Goal: Task Accomplishment & Management: Manage account settings

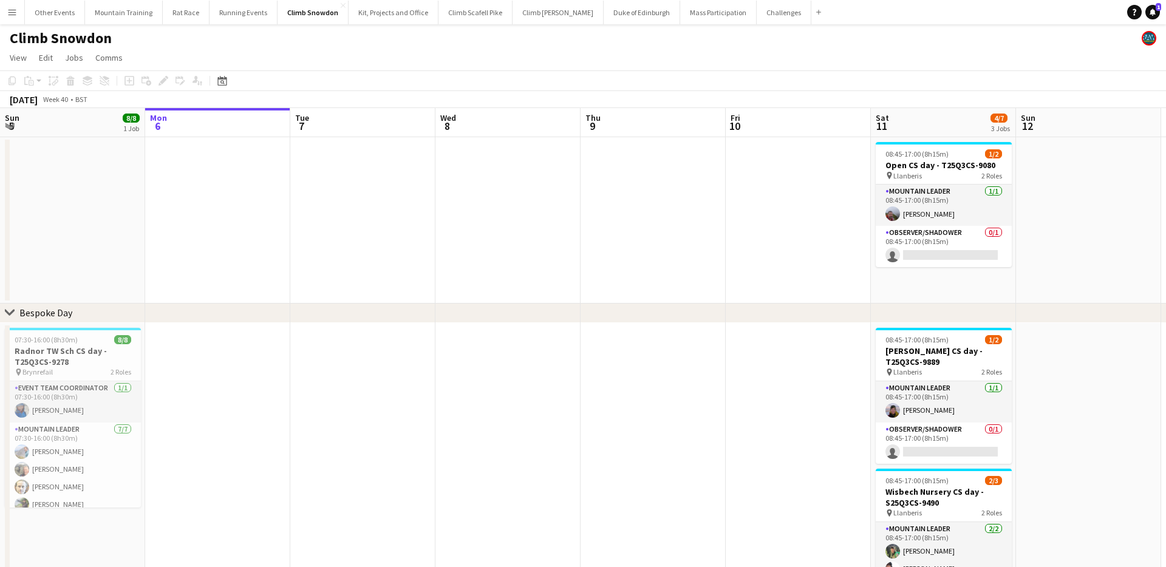
click at [8, 9] on app-icon "Menu" at bounding box center [12, 12] width 10 height 10
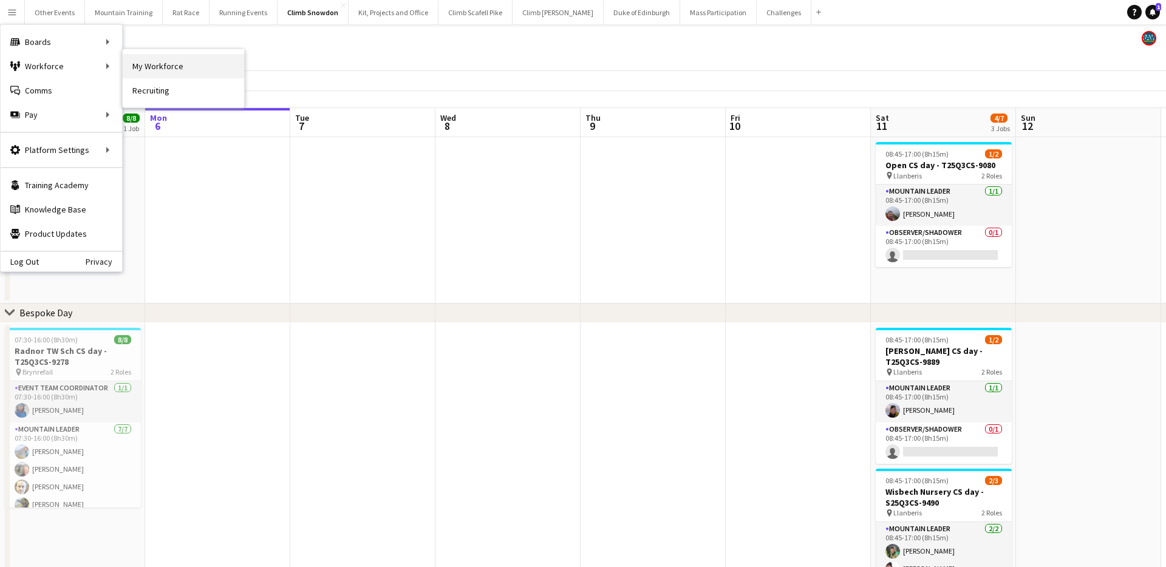
click at [191, 70] on link "My Workforce" at bounding box center [184, 66] width 122 height 24
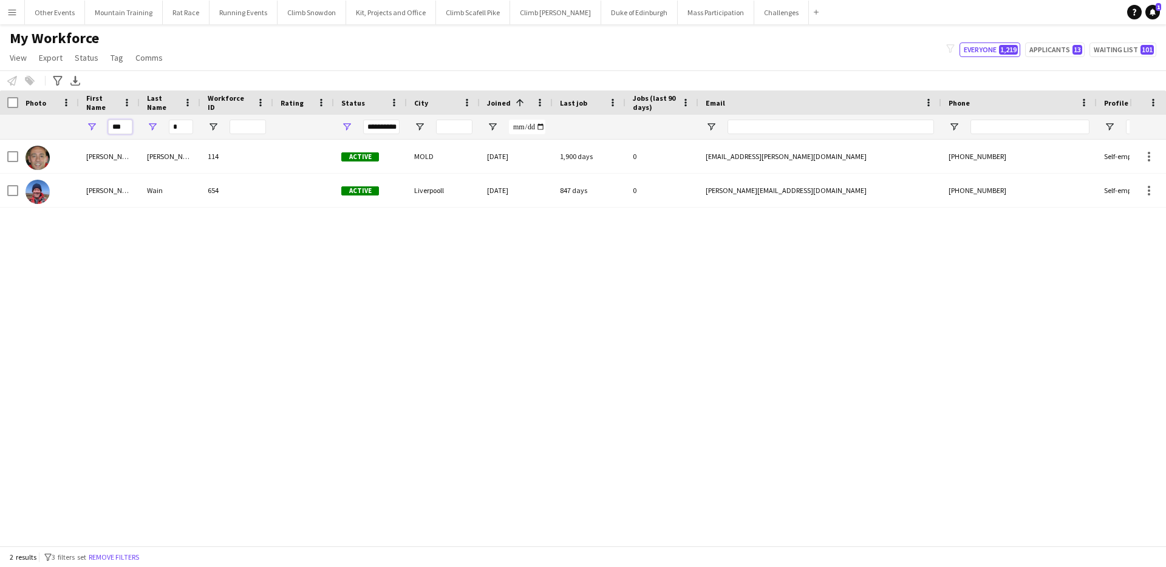
click at [124, 124] on input "***" at bounding box center [120, 127] width 24 height 15
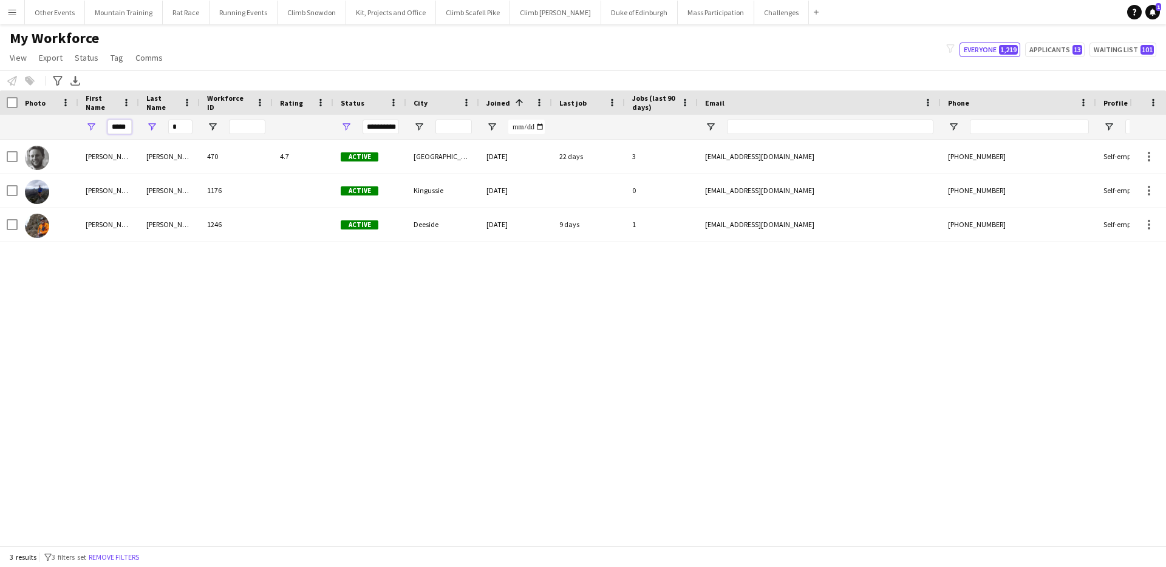
type input "*****"
click at [181, 128] on input "*" at bounding box center [180, 127] width 24 height 15
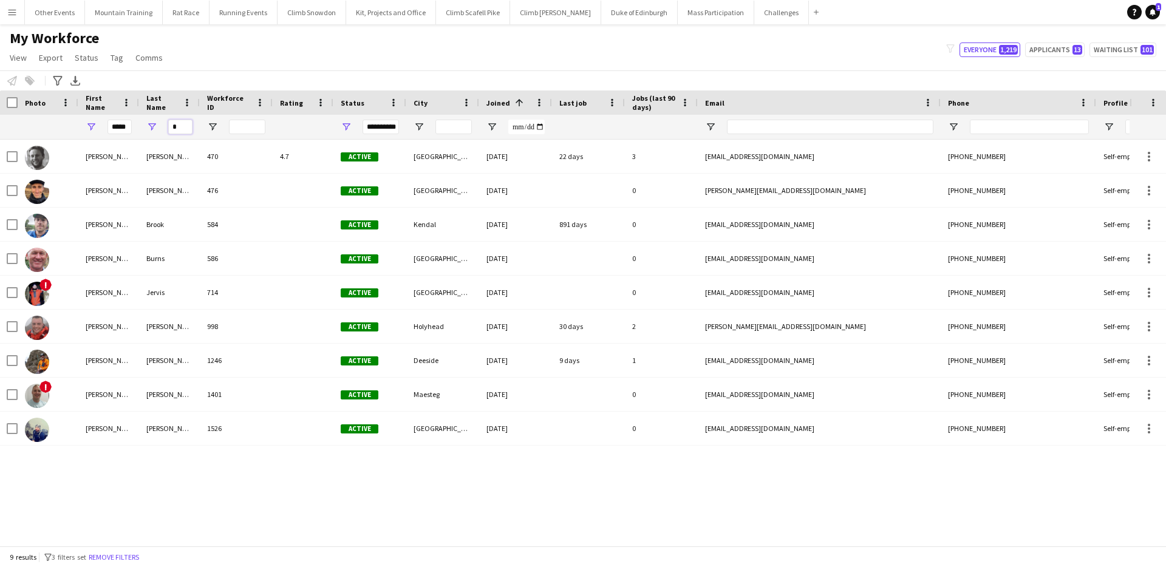
type input "*"
click at [121, 127] on input "*****" at bounding box center [120, 127] width 24 height 15
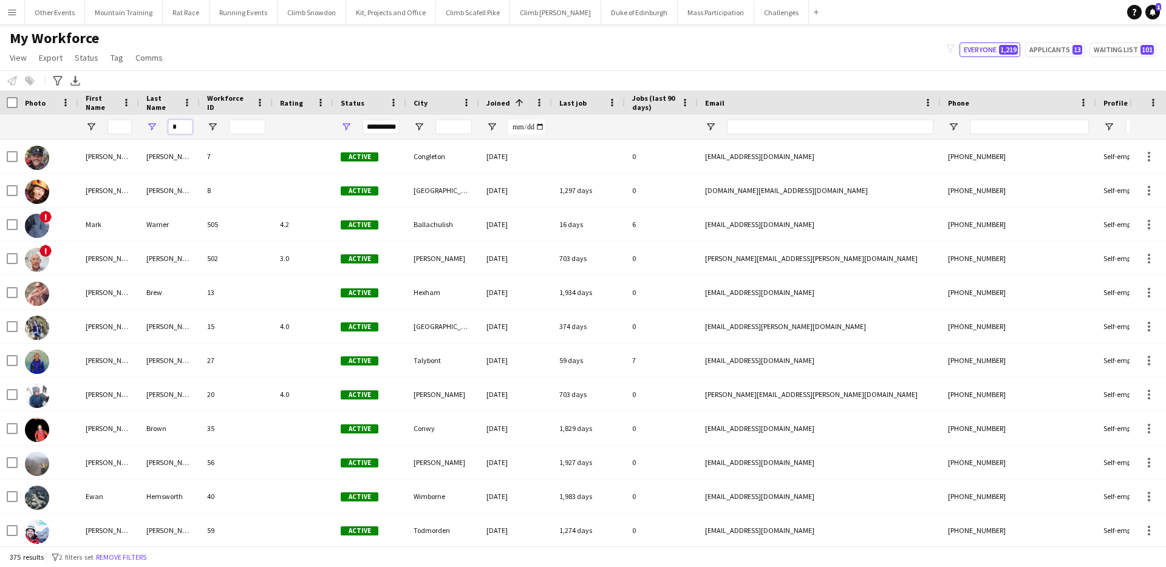
click at [187, 126] on input "*" at bounding box center [180, 127] width 24 height 15
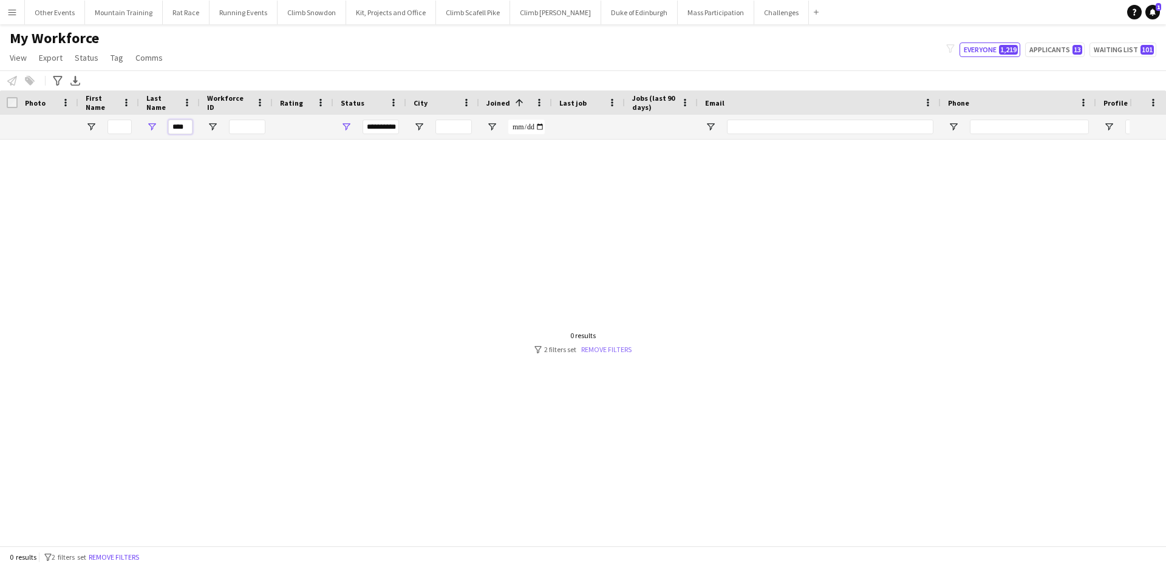
type input "****"
click at [604, 354] on link "Remove filters" at bounding box center [606, 349] width 50 height 9
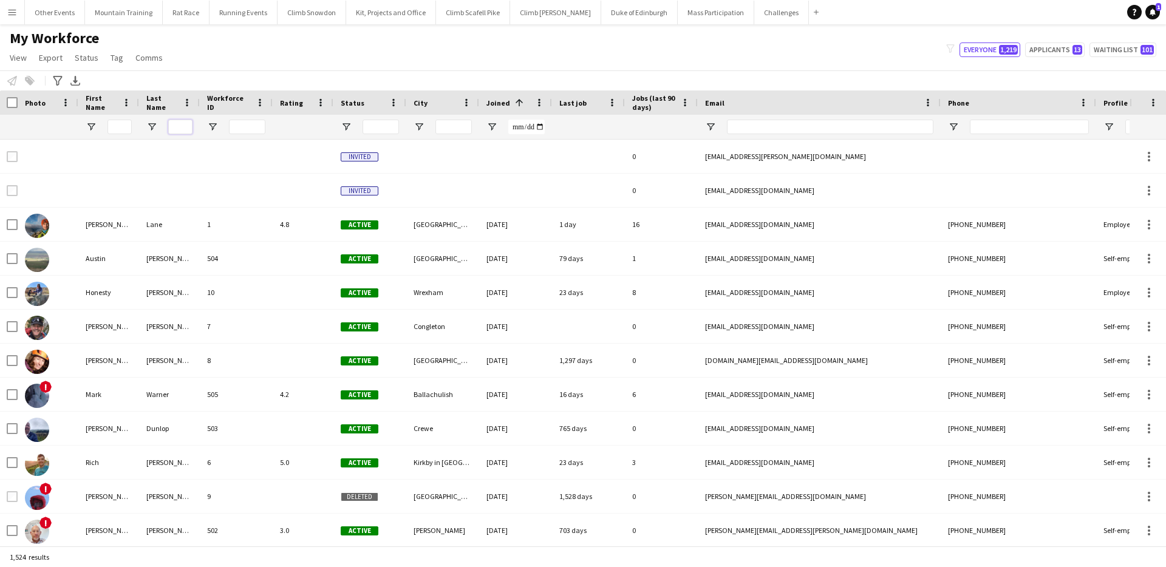
click at [177, 126] on input "Last Name Filter Input" at bounding box center [180, 127] width 24 height 15
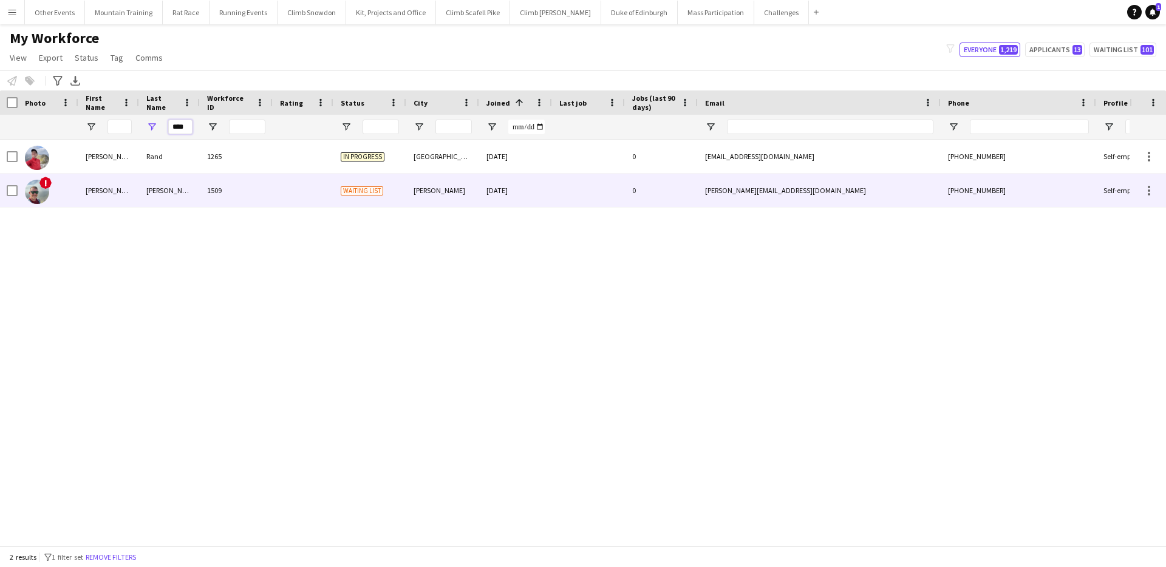
type input "****"
click at [173, 189] on div "[PERSON_NAME]" at bounding box center [169, 190] width 61 height 33
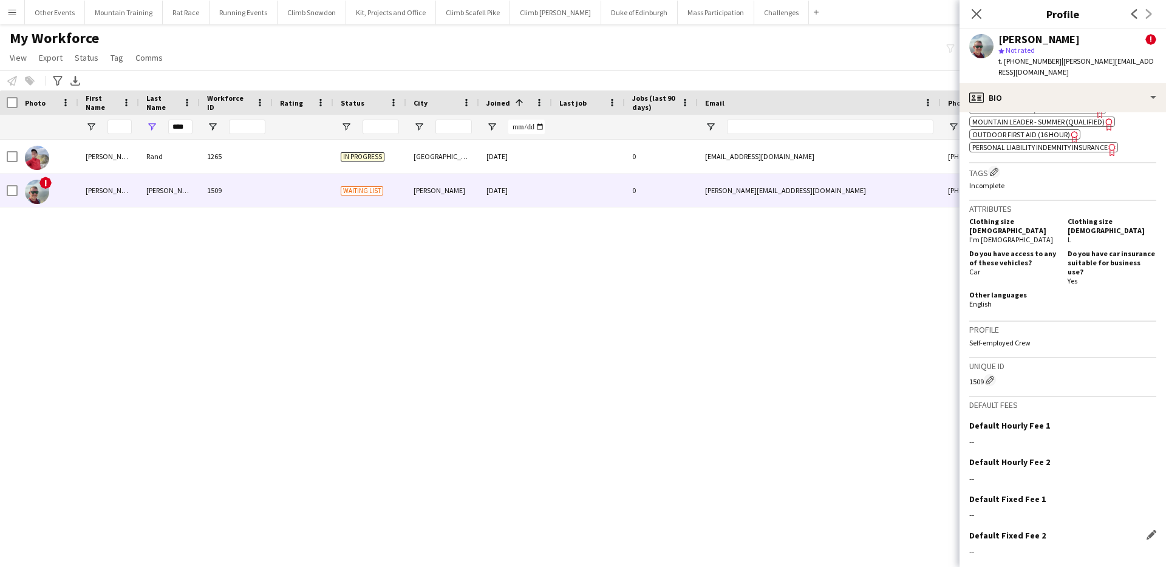
scroll to position [613, 0]
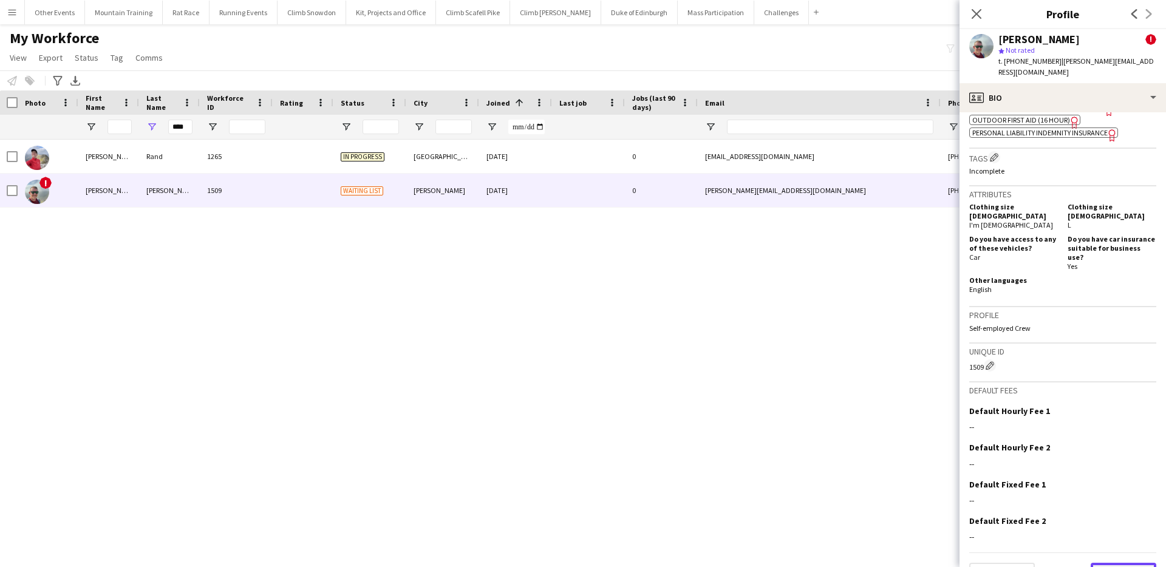
click at [1136, 563] on button "Next" at bounding box center [1124, 575] width 66 height 24
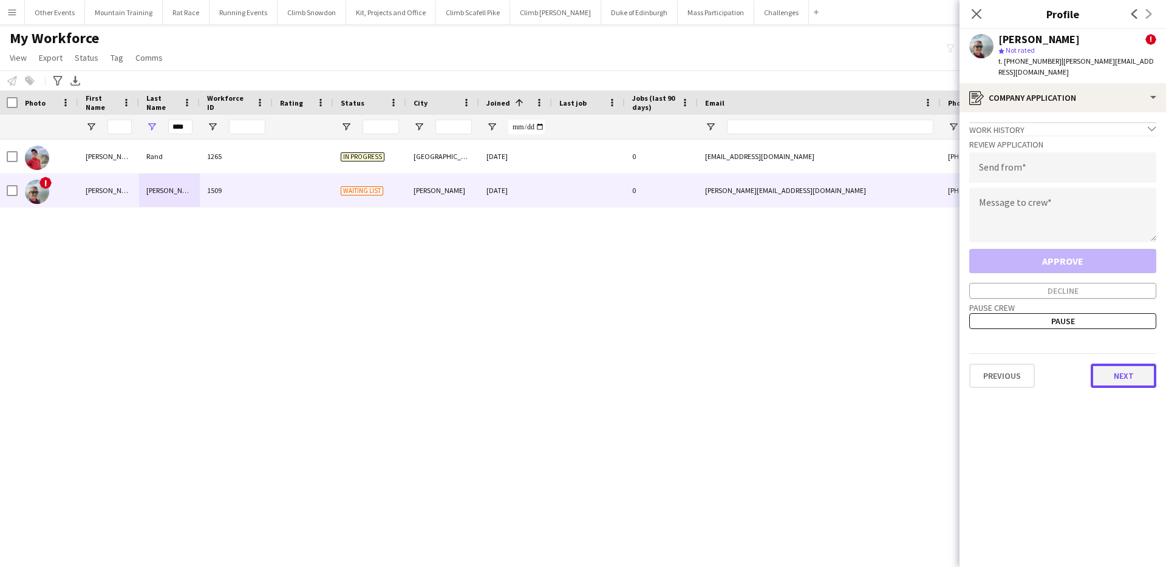
click at [1106, 364] on button "Next" at bounding box center [1124, 376] width 66 height 24
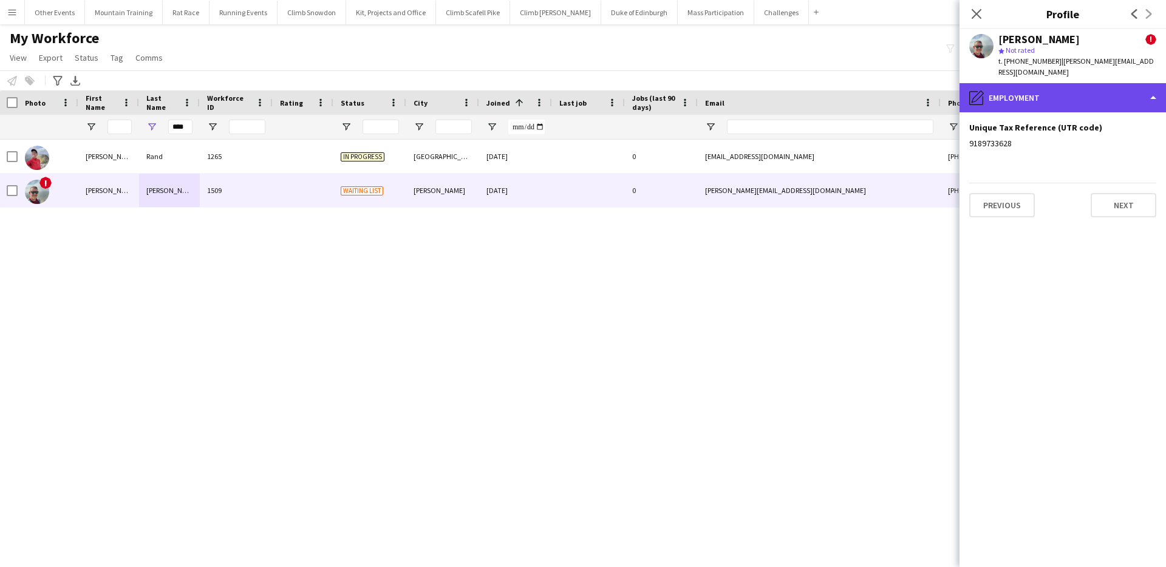
click at [1103, 87] on div "pencil4 Employment" at bounding box center [1063, 97] width 207 height 29
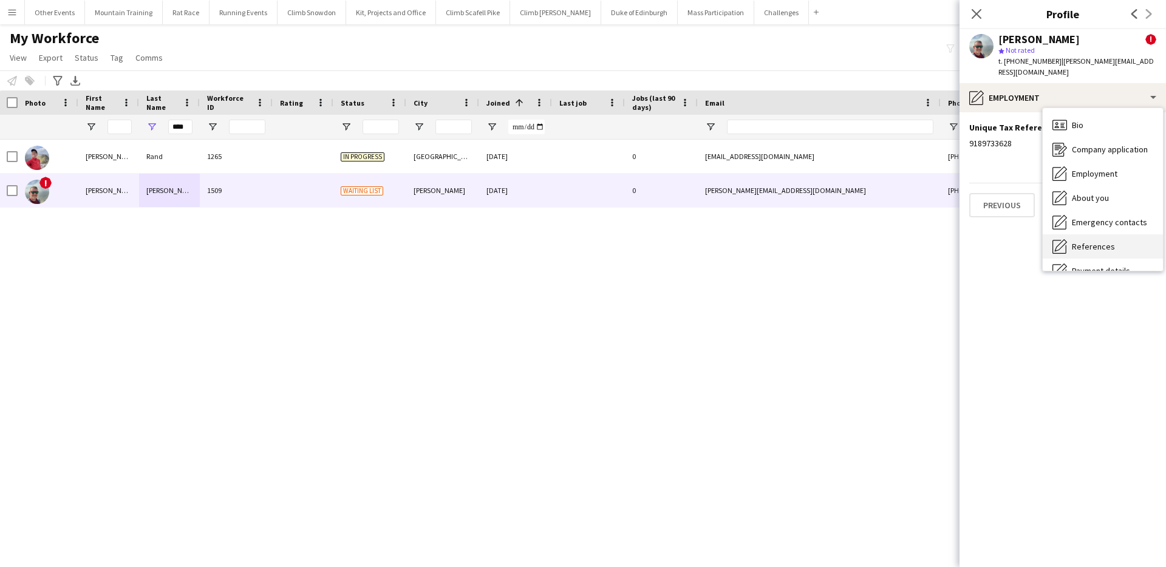
click at [1109, 241] on span "References" at bounding box center [1093, 246] width 43 height 11
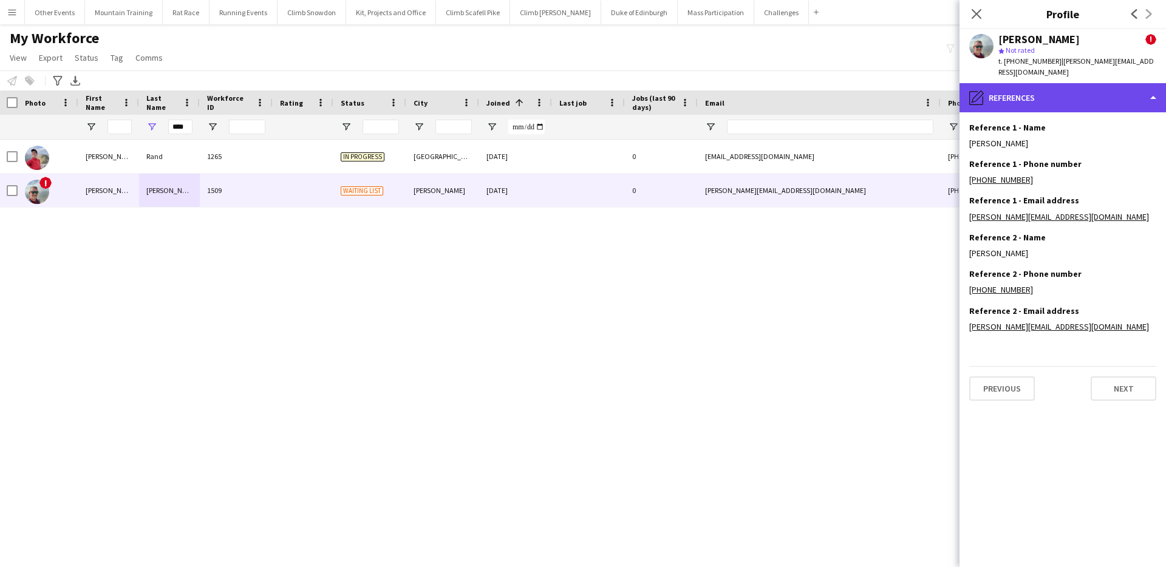
click at [1087, 92] on div "pencil4 References" at bounding box center [1063, 97] width 207 height 29
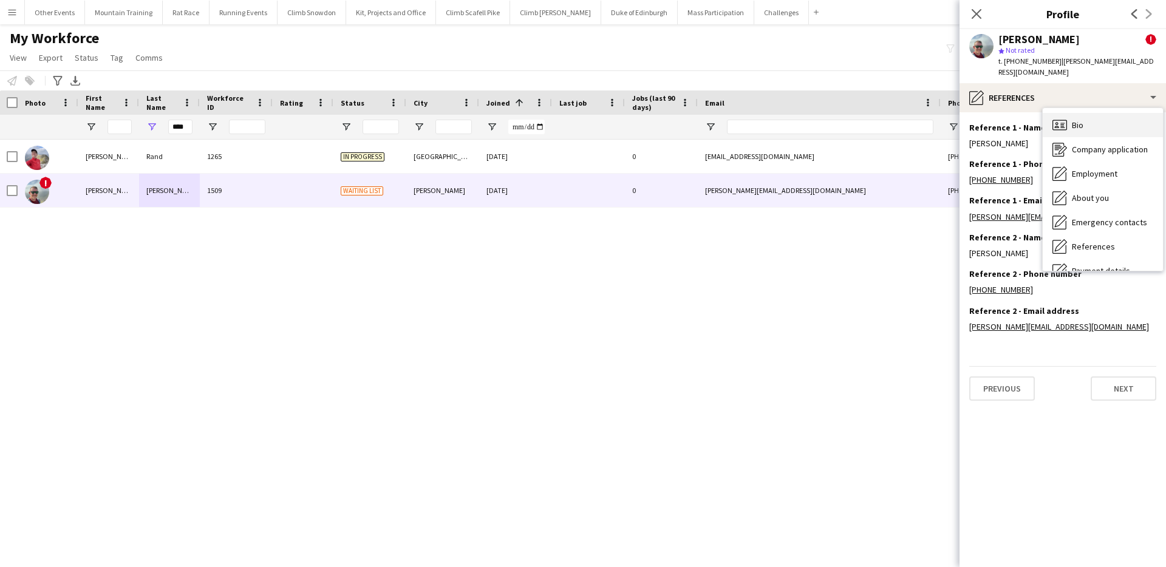
click at [1087, 114] on div "Bio Bio" at bounding box center [1103, 125] width 120 height 24
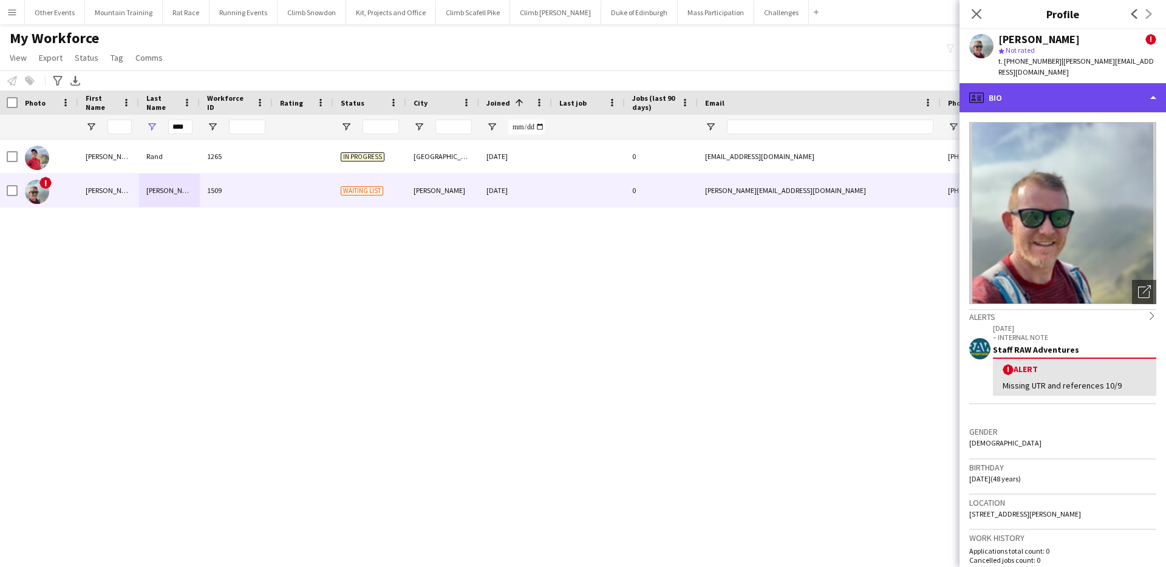
click at [1086, 96] on div "profile Bio" at bounding box center [1063, 97] width 207 height 29
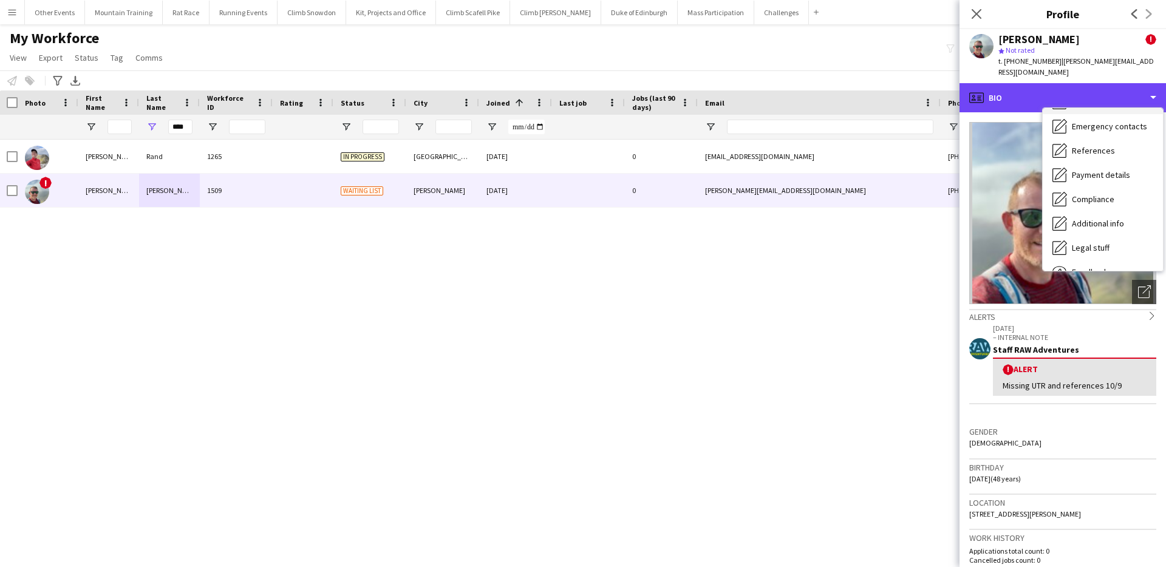
scroll to position [139, 0]
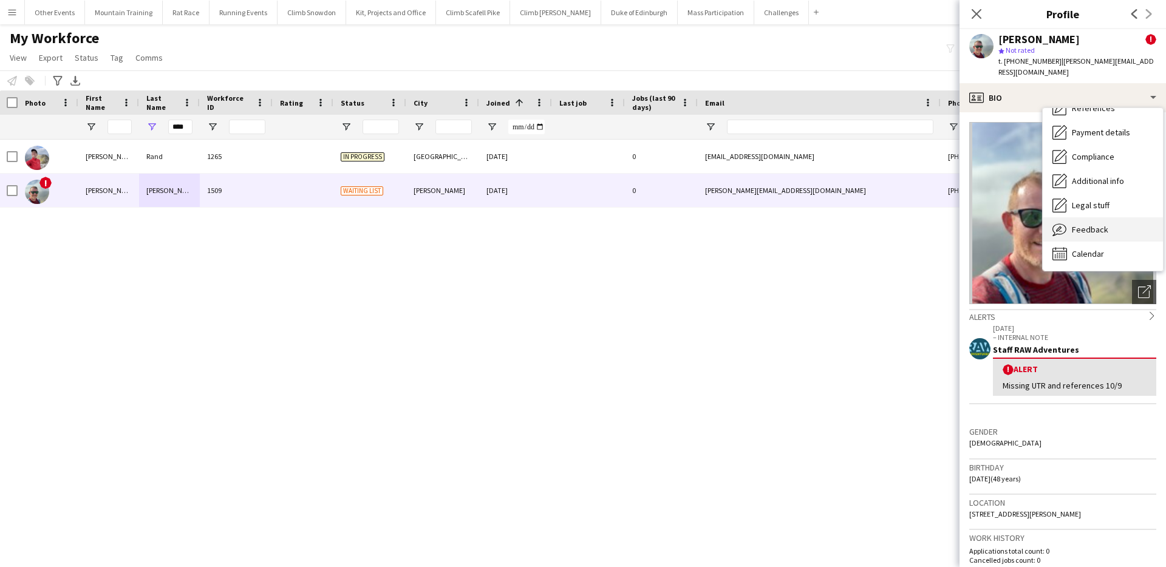
click at [1094, 224] on span "Feedback" at bounding box center [1090, 229] width 36 height 11
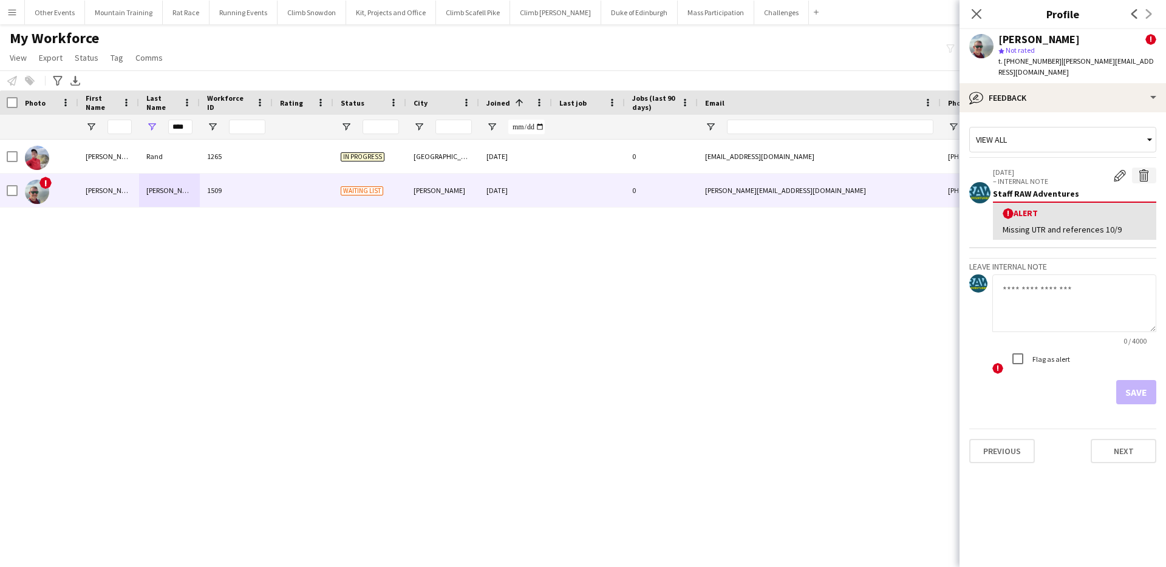
click at [1150, 170] on app-icon "Delete alert" at bounding box center [1145, 176] width 12 height 12
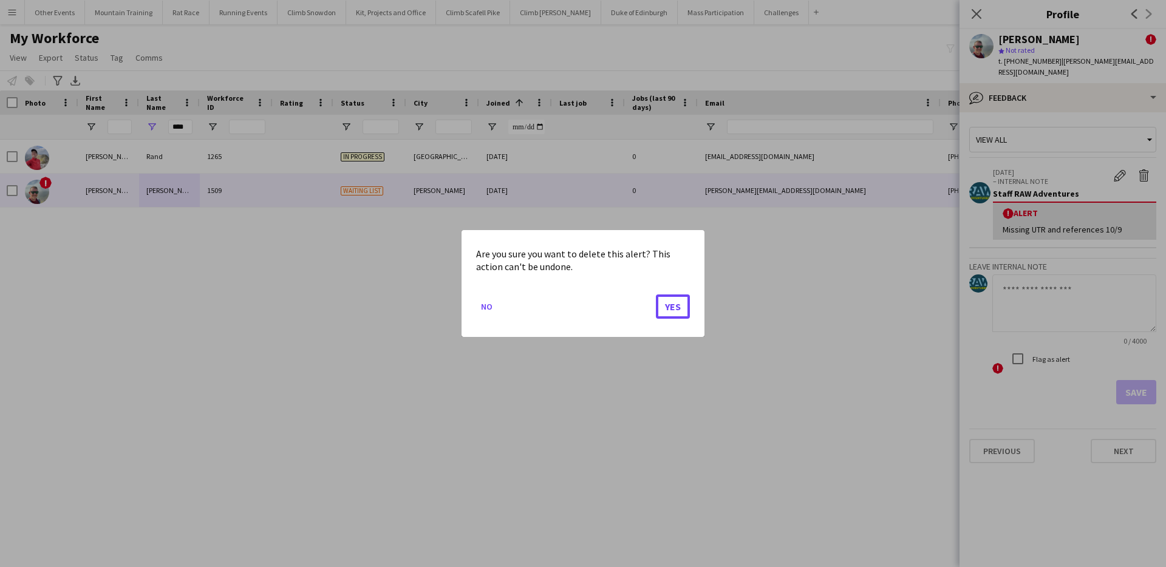
drag, startPoint x: 672, startPoint y: 305, endPoint x: 1012, endPoint y: 111, distance: 391.0
click at [685, 299] on button "Yes" at bounding box center [673, 307] width 34 height 24
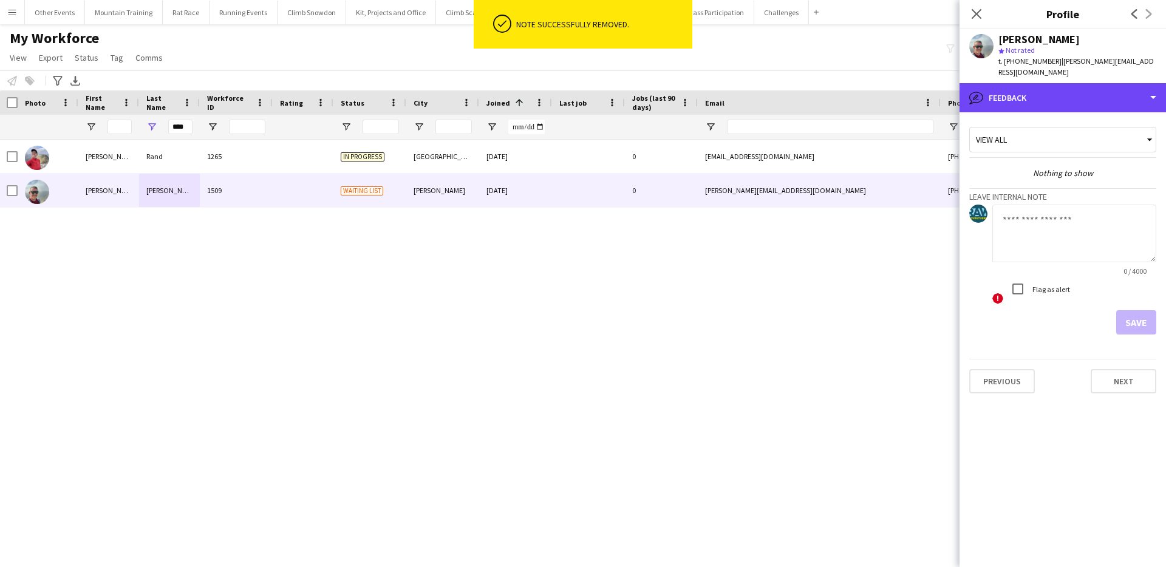
drag, startPoint x: 1047, startPoint y: 81, endPoint x: 1072, endPoint y: 103, distance: 33.2
click at [1057, 89] on div "bubble-pencil Feedback" at bounding box center [1063, 97] width 207 height 29
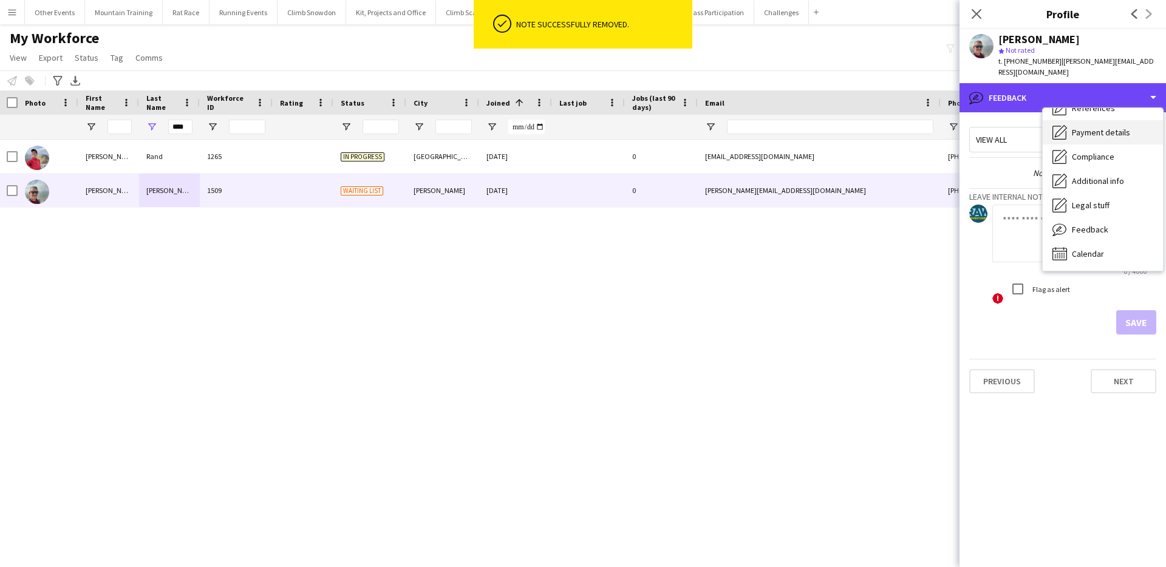
scroll to position [0, 0]
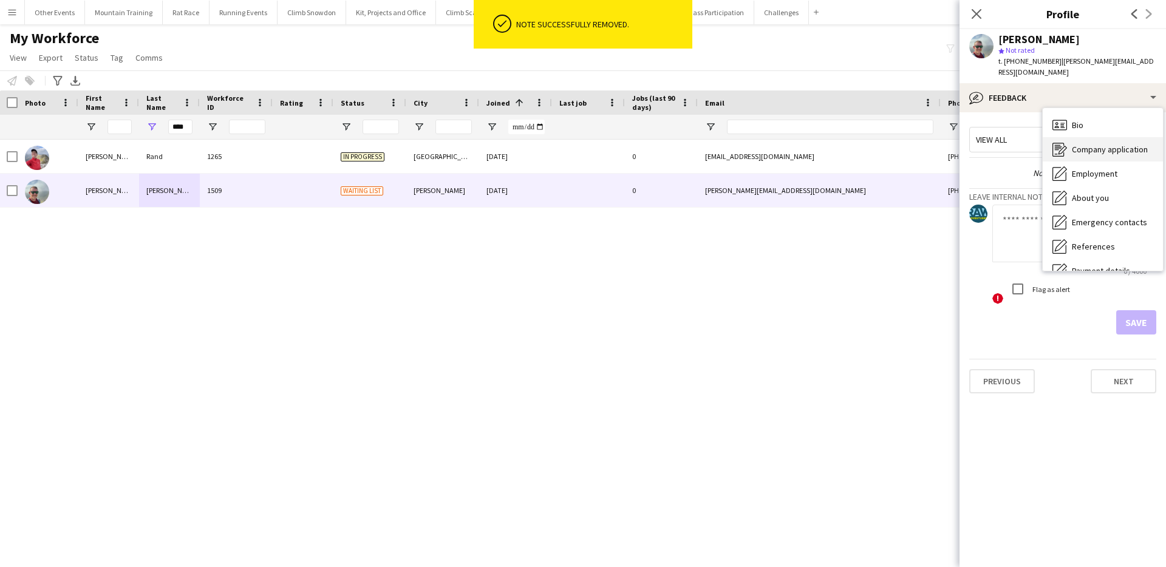
click at [1103, 137] on div "Company application Company application" at bounding box center [1103, 149] width 120 height 24
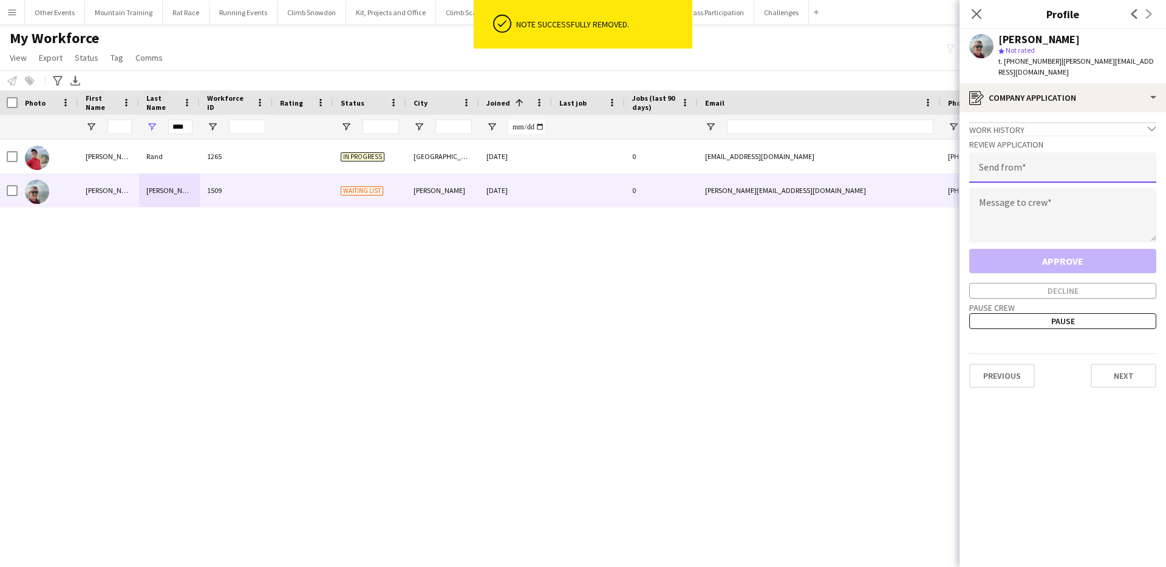
click at [1067, 159] on input "email" at bounding box center [1063, 167] width 187 height 30
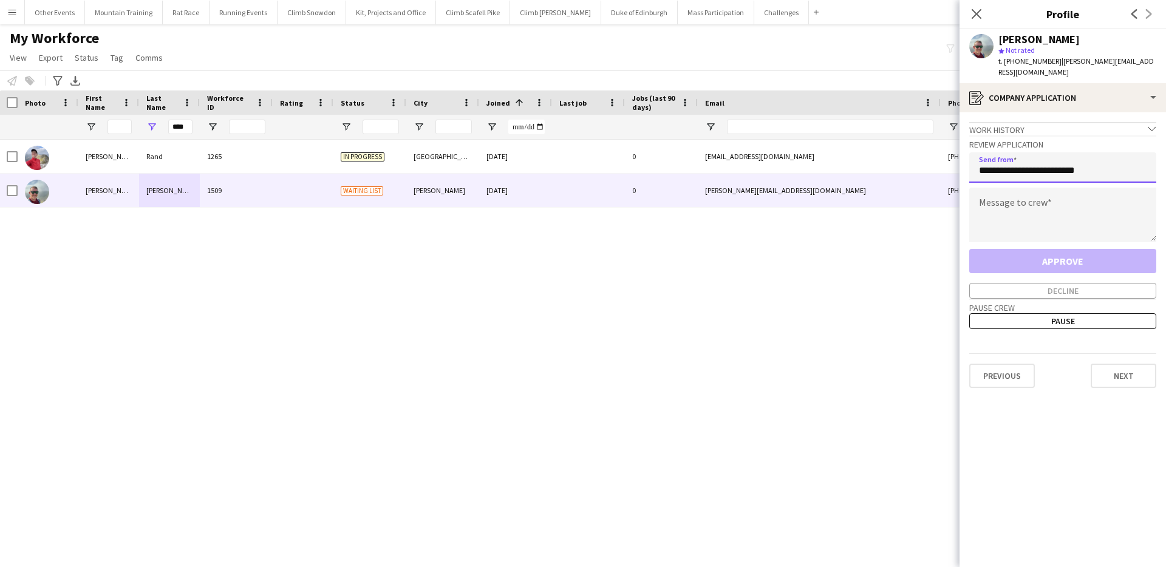
type input "**********"
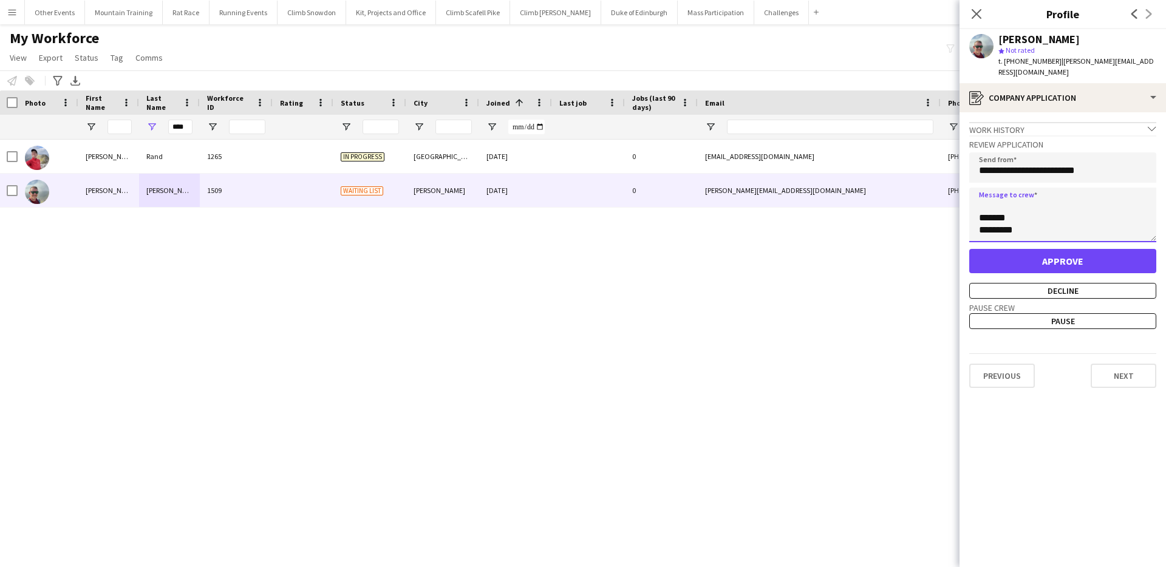
scroll to position [141, 0]
type textarea "**********"
click at [1066, 249] on button "Approve" at bounding box center [1063, 261] width 187 height 24
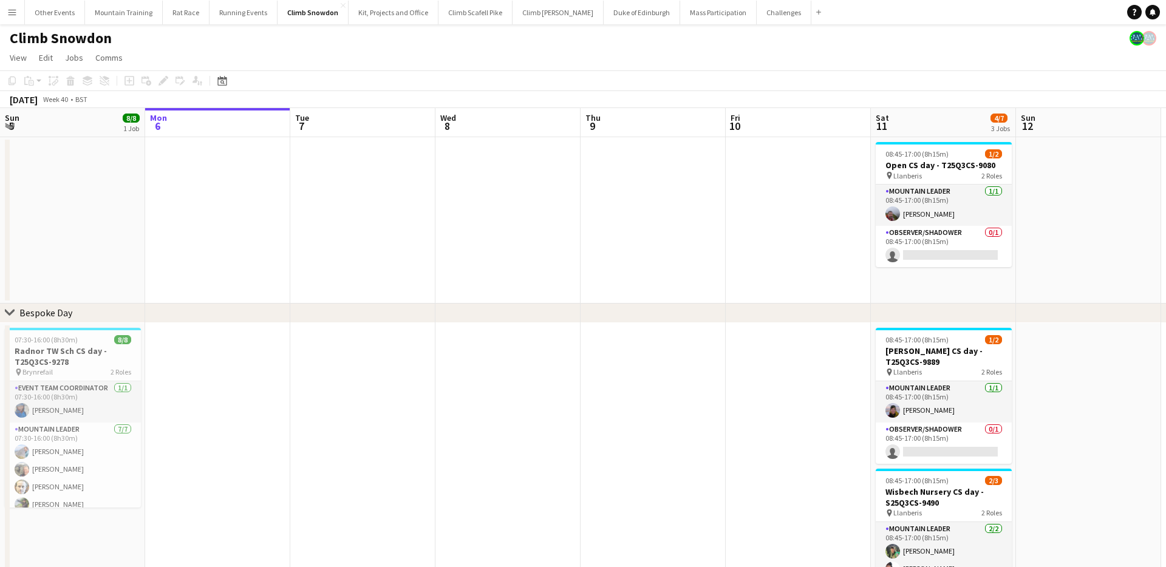
click at [19, 19] on button "Menu" at bounding box center [12, 12] width 24 height 24
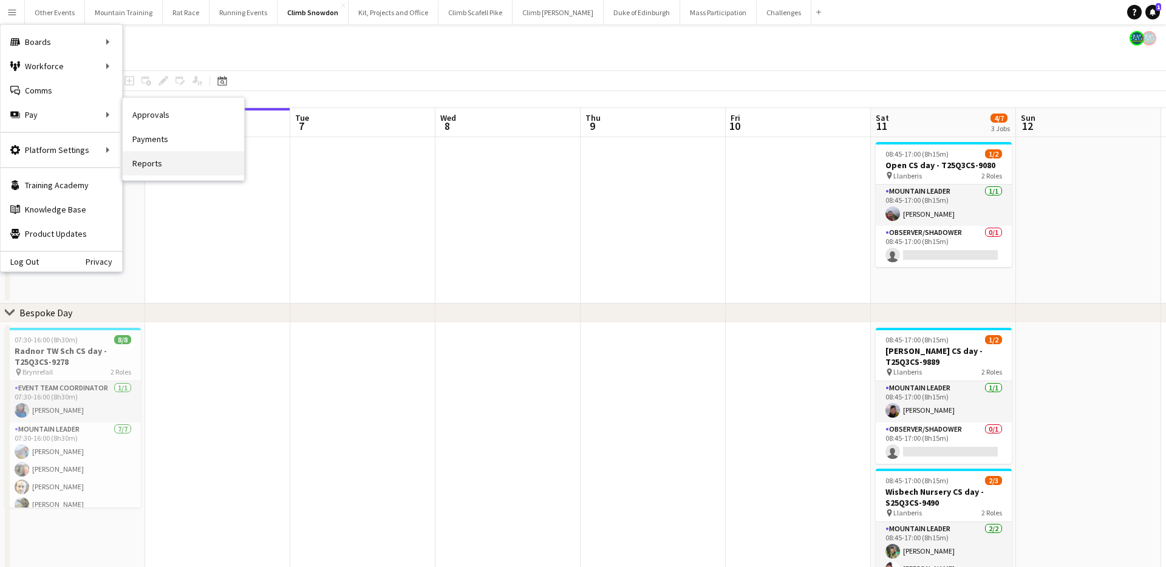
click at [187, 171] on link "Reports" at bounding box center [184, 163] width 122 height 24
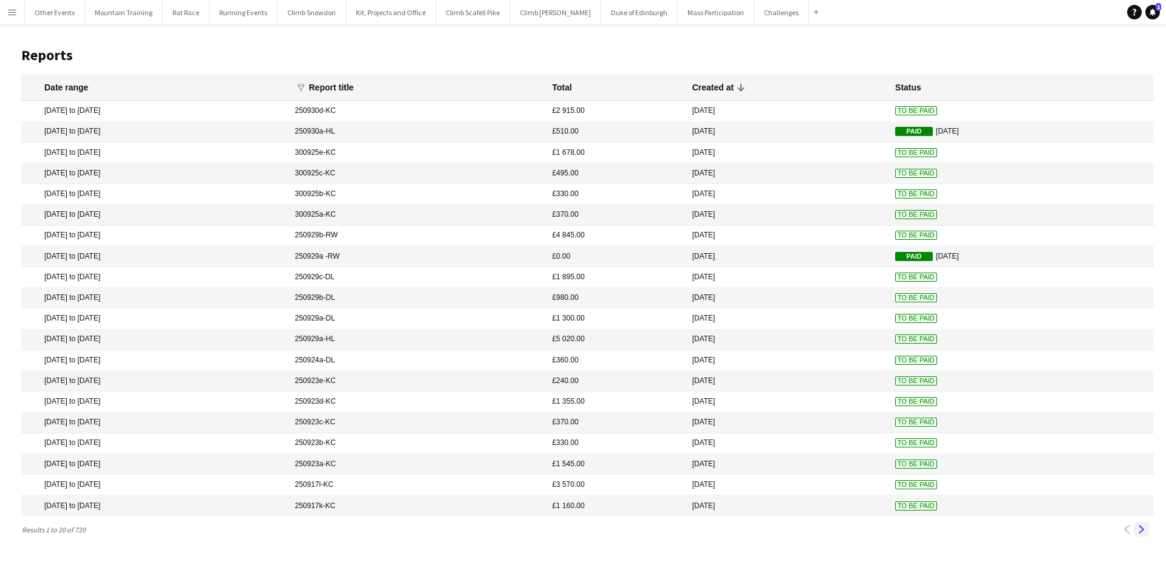
click at [1143, 532] on app-icon "Next" at bounding box center [1142, 530] width 9 height 9
click at [14, 14] on app-icon "Menu" at bounding box center [12, 12] width 10 height 10
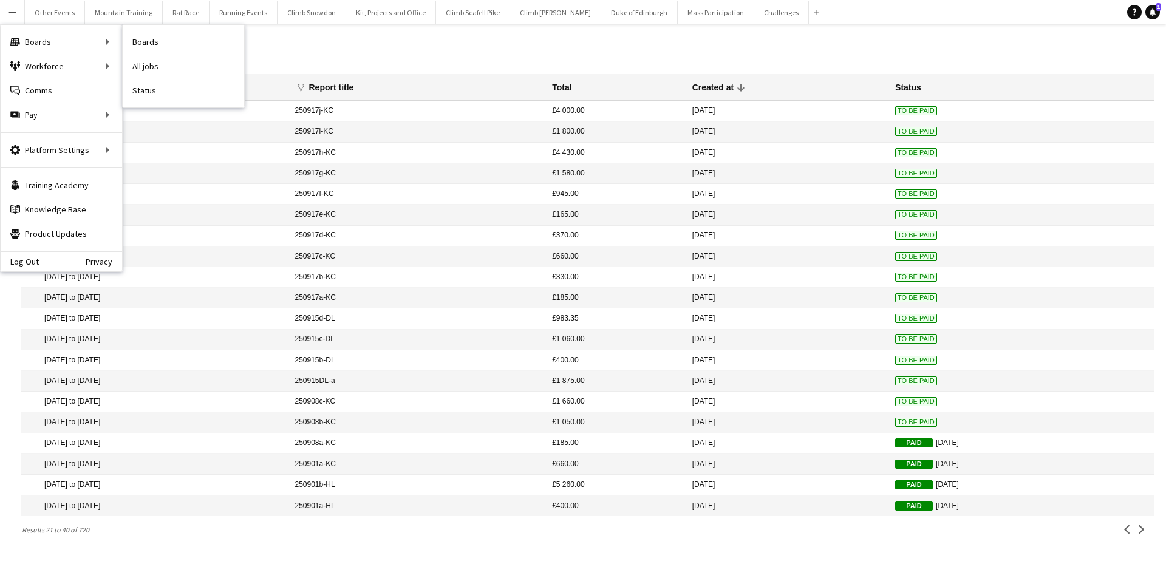
click at [138, 97] on link "Status" at bounding box center [184, 90] width 122 height 24
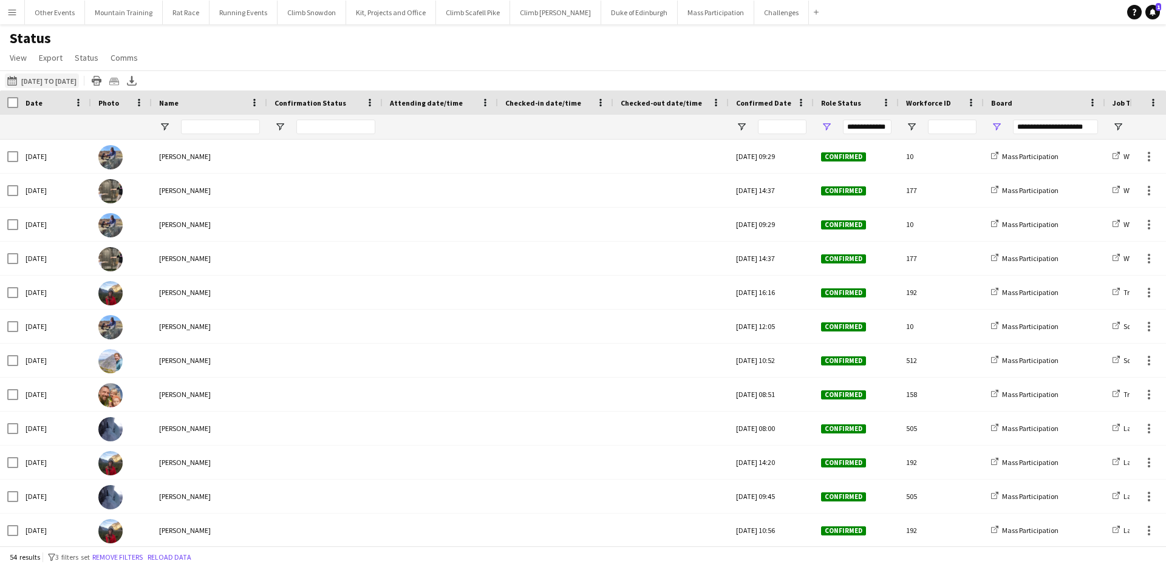
click at [64, 83] on button "06-10-2025 to 12-10-2025 01-01-2025 to 30-09-2025" at bounding box center [42, 81] width 74 height 15
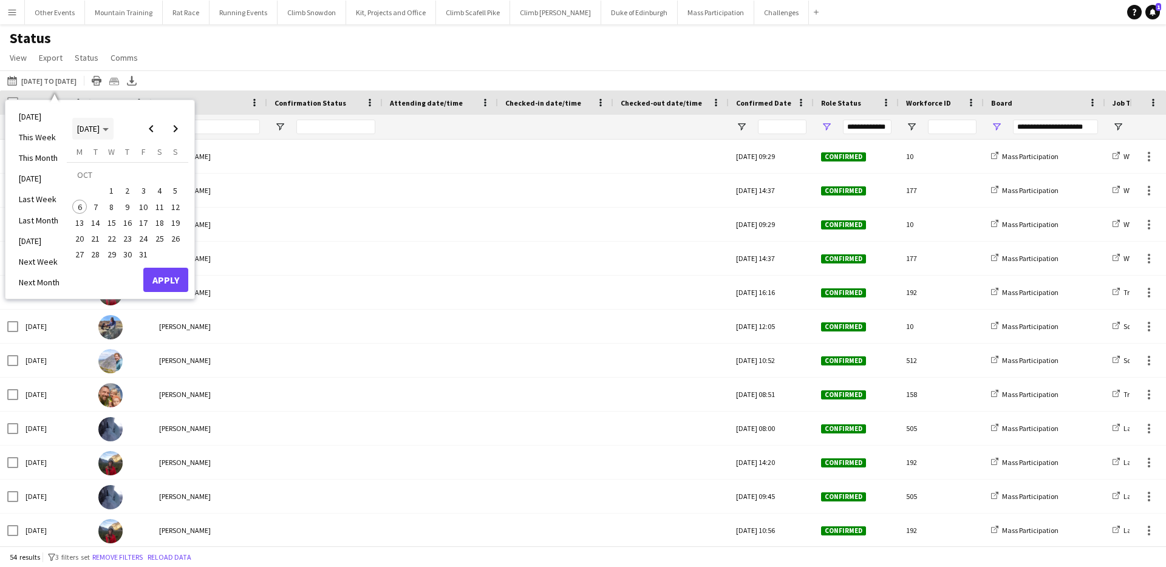
click at [99, 123] on span "[DATE]" at bounding box center [88, 128] width 22 height 11
click at [112, 192] on span "2025" at bounding box center [113, 191] width 25 height 15
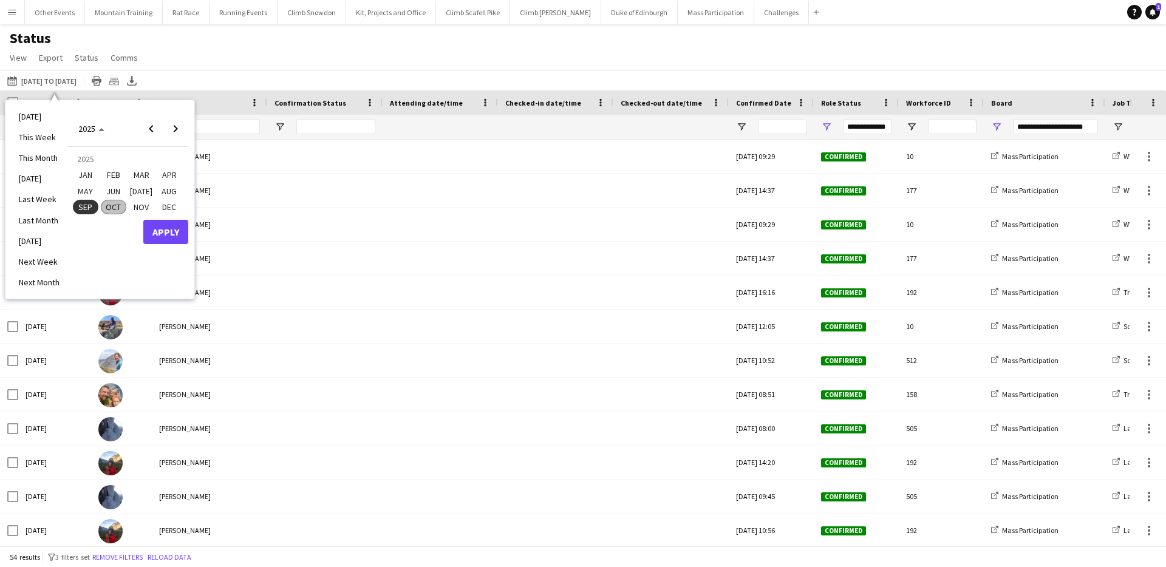
click at [86, 177] on span "JAN" at bounding box center [85, 175] width 25 height 15
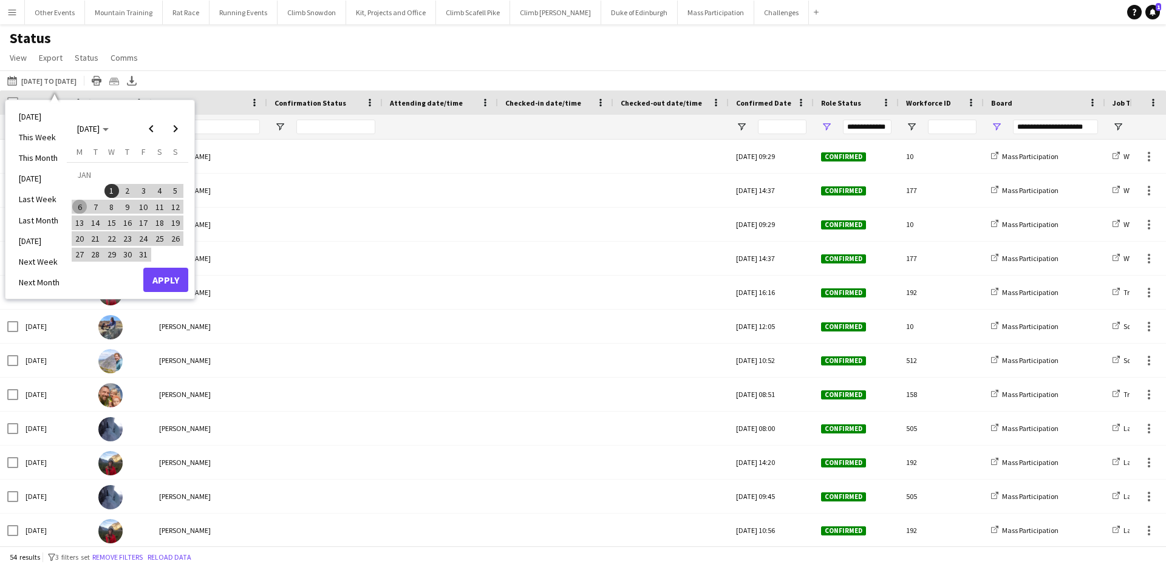
click at [109, 184] on span "1" at bounding box center [111, 191] width 15 height 15
click at [179, 130] on span "Next month" at bounding box center [175, 129] width 24 height 24
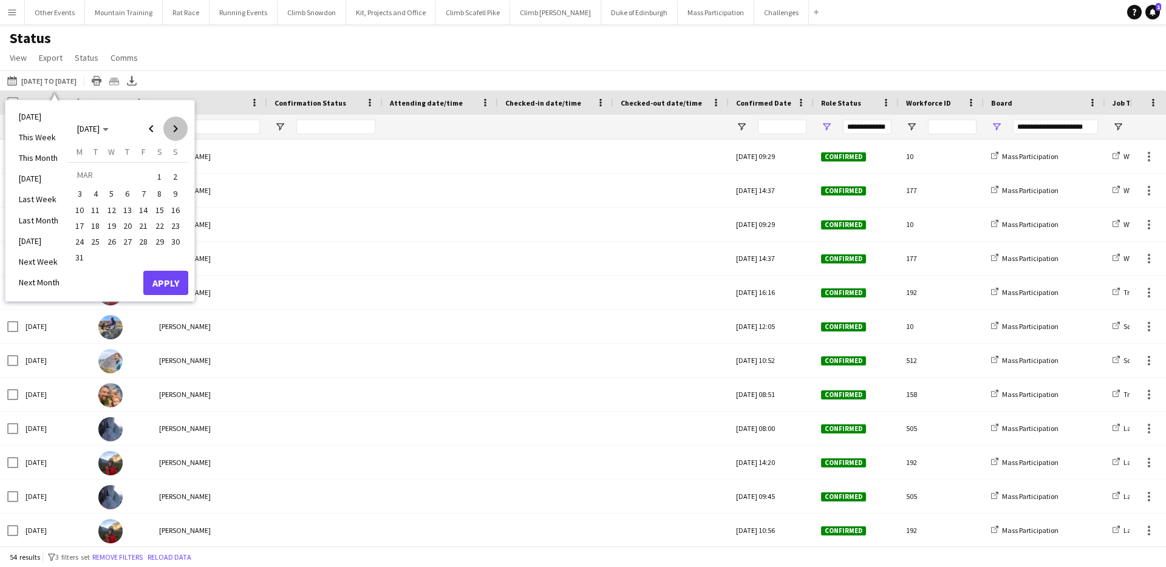
click at [179, 130] on span "Next month" at bounding box center [175, 129] width 24 height 24
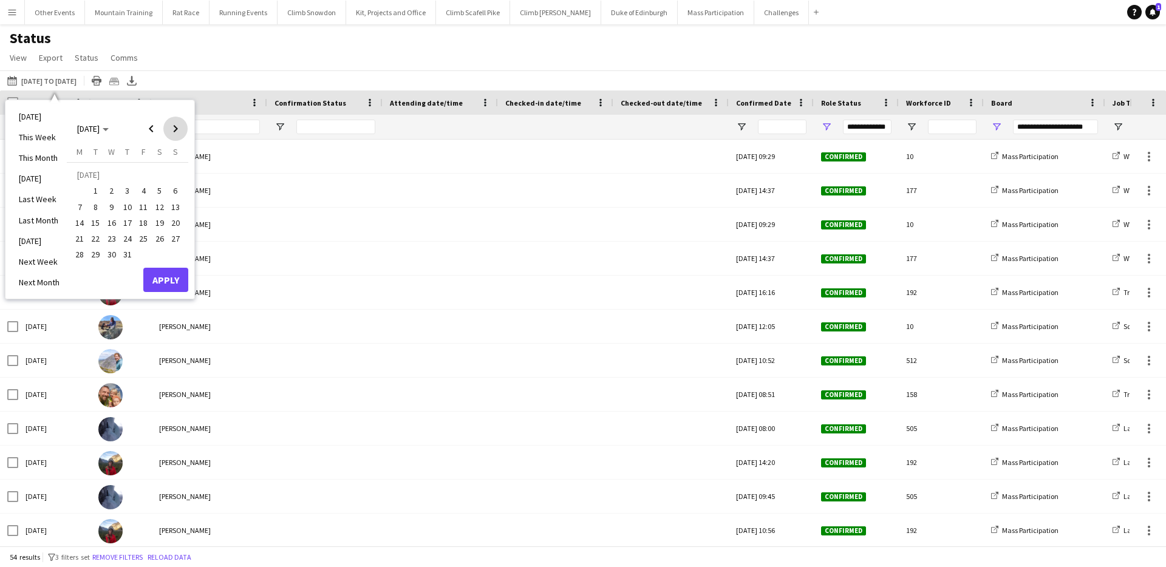
click at [179, 130] on span "Next month" at bounding box center [175, 129] width 24 height 24
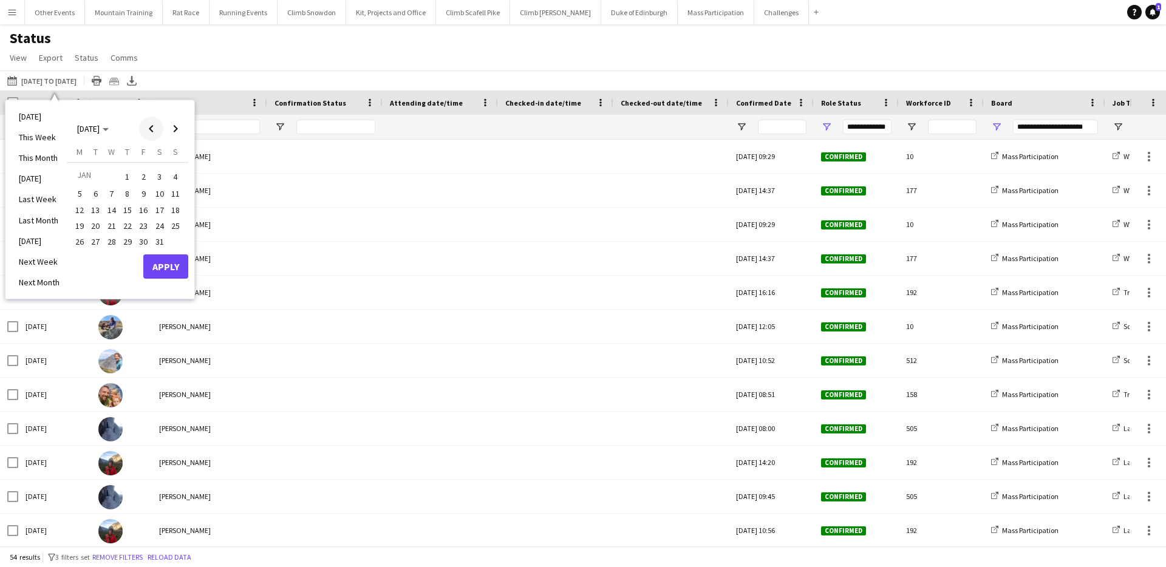
click at [159, 130] on span "Previous month" at bounding box center [151, 129] width 24 height 24
drag, startPoint x: 110, startPoint y: 250, endPoint x: 152, endPoint y: 262, distance: 44.2
click at [110, 250] on span "31" at bounding box center [111, 255] width 15 height 15
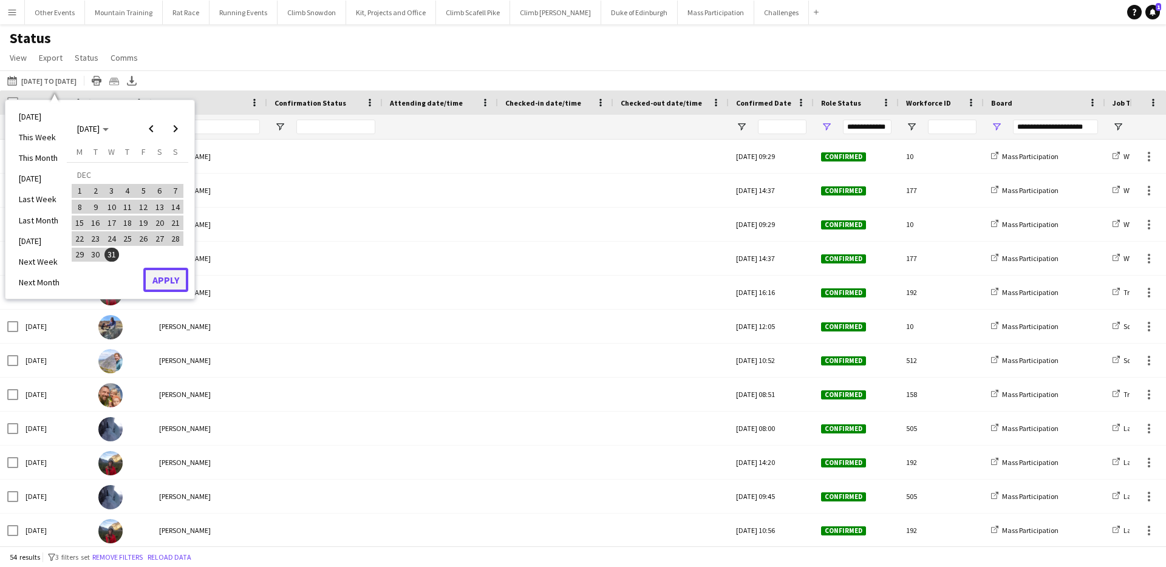
click at [181, 283] on button "Apply" at bounding box center [165, 280] width 45 height 24
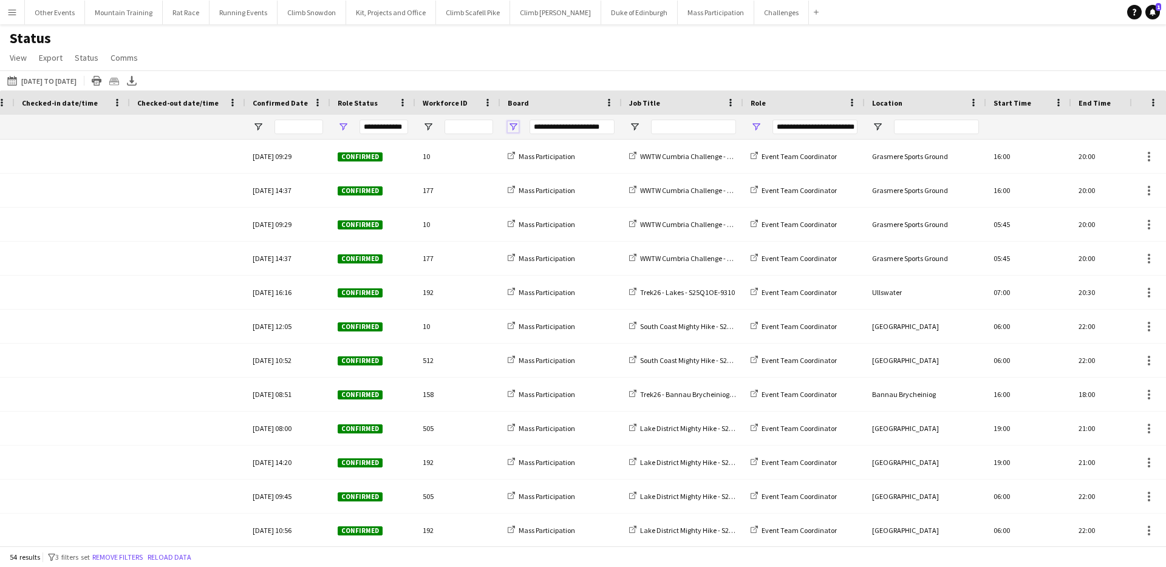
click at [509, 125] on span "Open Filter Menu" at bounding box center [513, 127] width 11 height 11
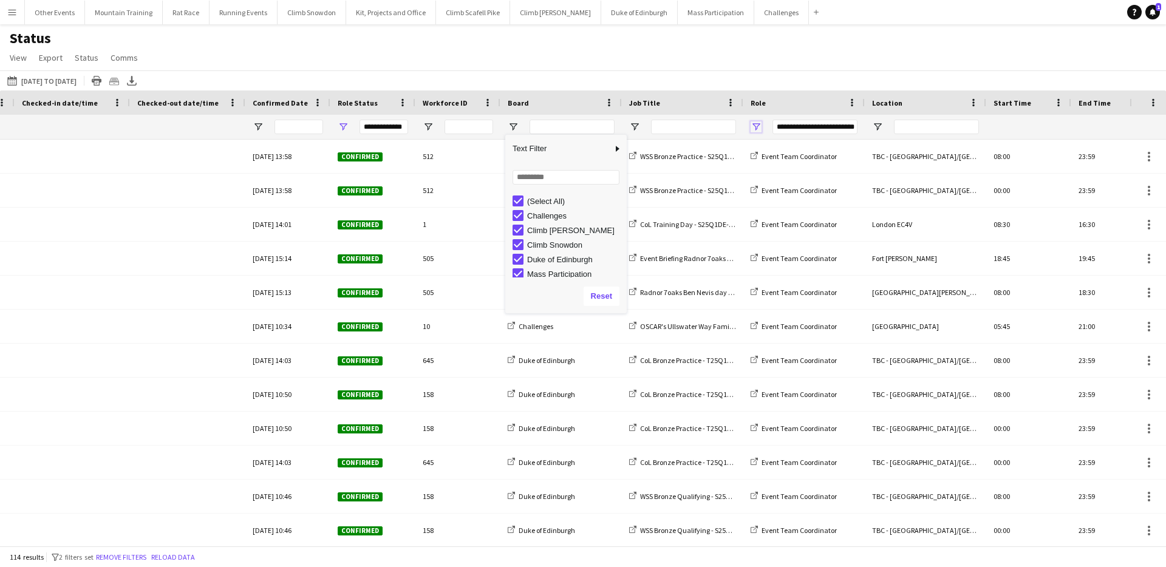
click at [757, 126] on span "Open Filter Menu" at bounding box center [756, 127] width 11 height 11
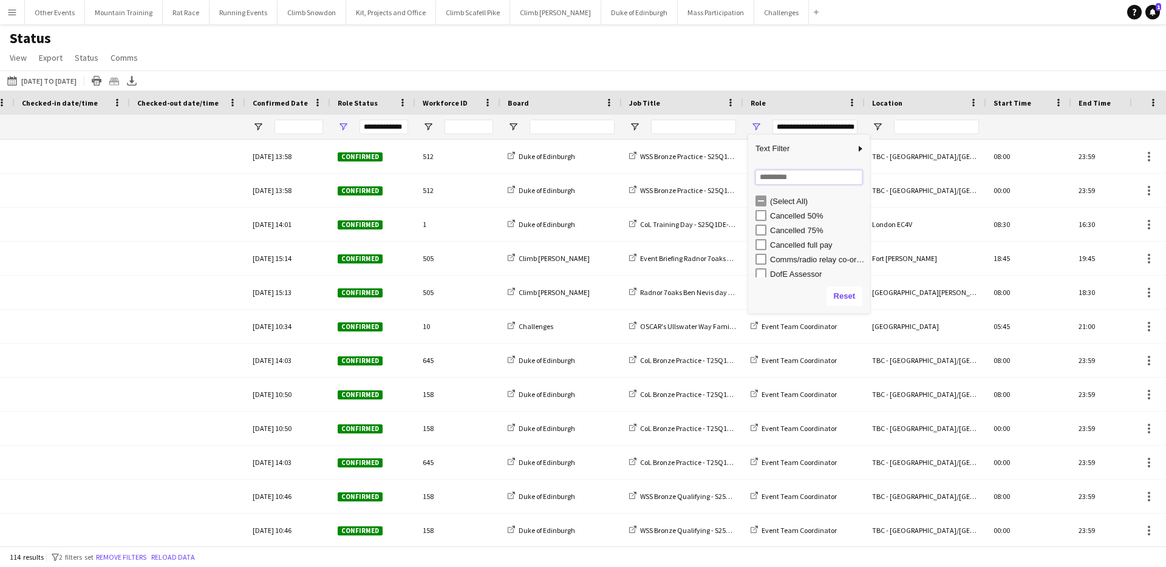
click at [809, 182] on input "Search filter values" at bounding box center [809, 177] width 107 height 15
type input "***"
type input "**********"
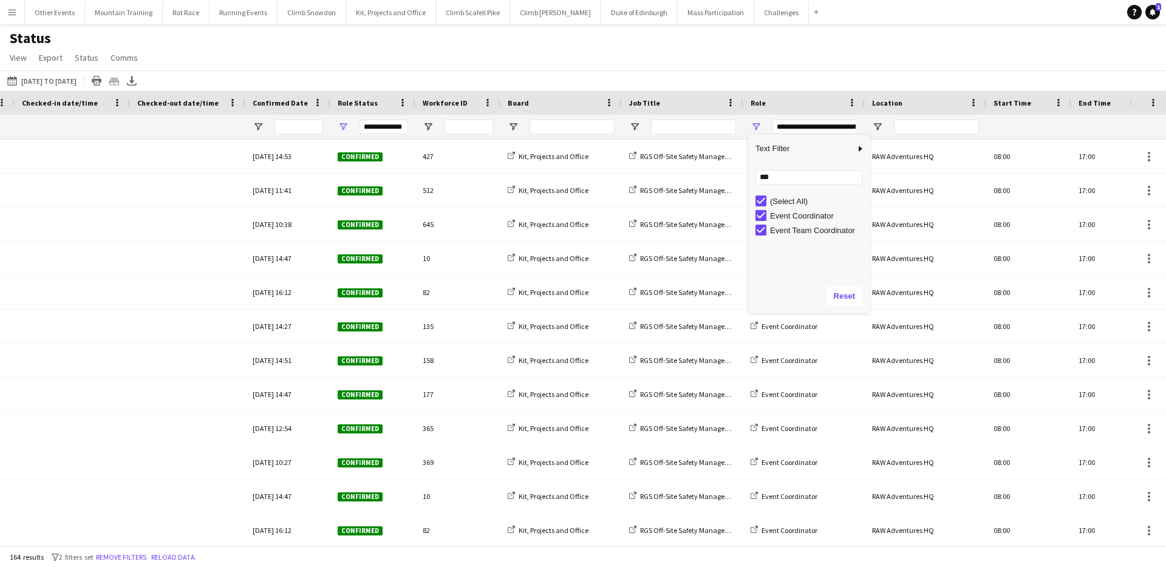
click at [830, 65] on div "Status View Views Default view New view Update view Delete view Edit name Custo…" at bounding box center [583, 49] width 1166 height 41
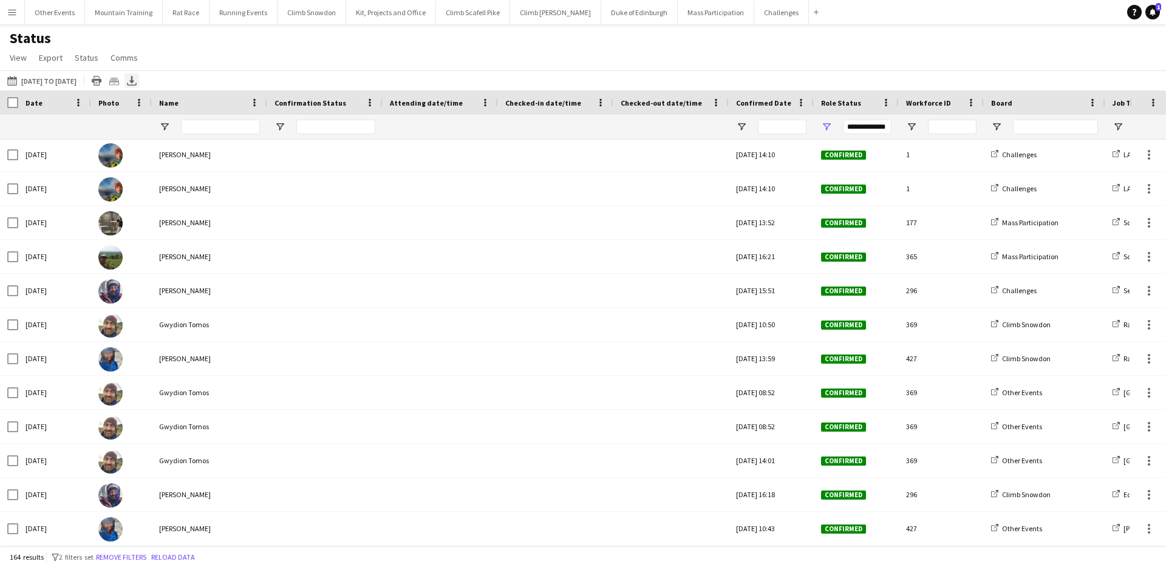
click at [137, 77] on icon "Export XLSX" at bounding box center [132, 81] width 10 height 10
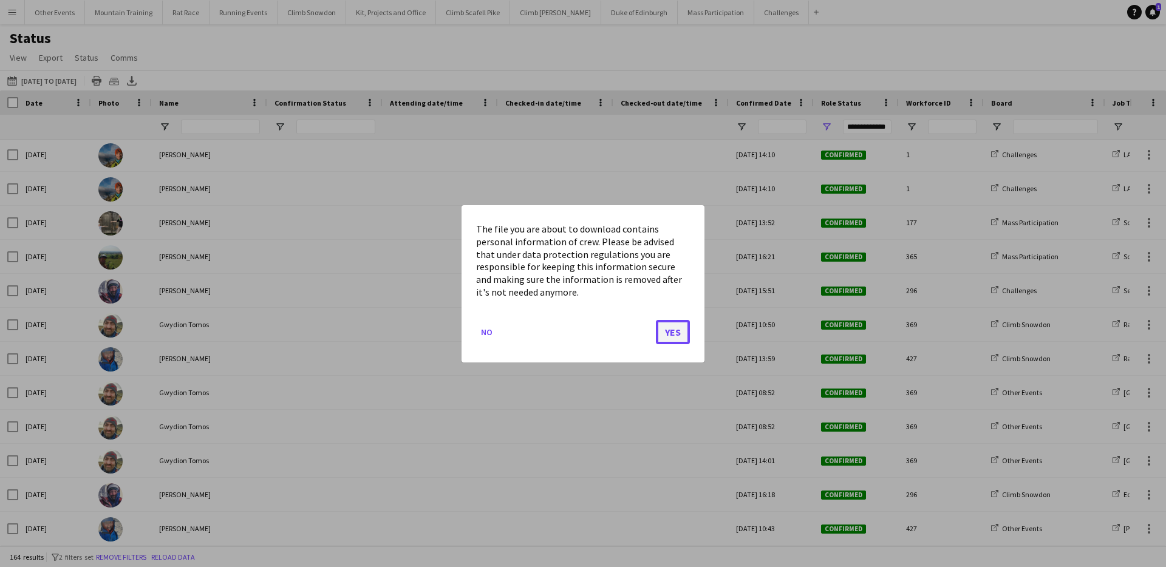
drag, startPoint x: 680, startPoint y: 332, endPoint x: 568, endPoint y: 165, distance: 201.4
click at [680, 332] on button "Yes" at bounding box center [673, 332] width 34 height 24
